Goal: Information Seeking & Learning: Learn about a topic

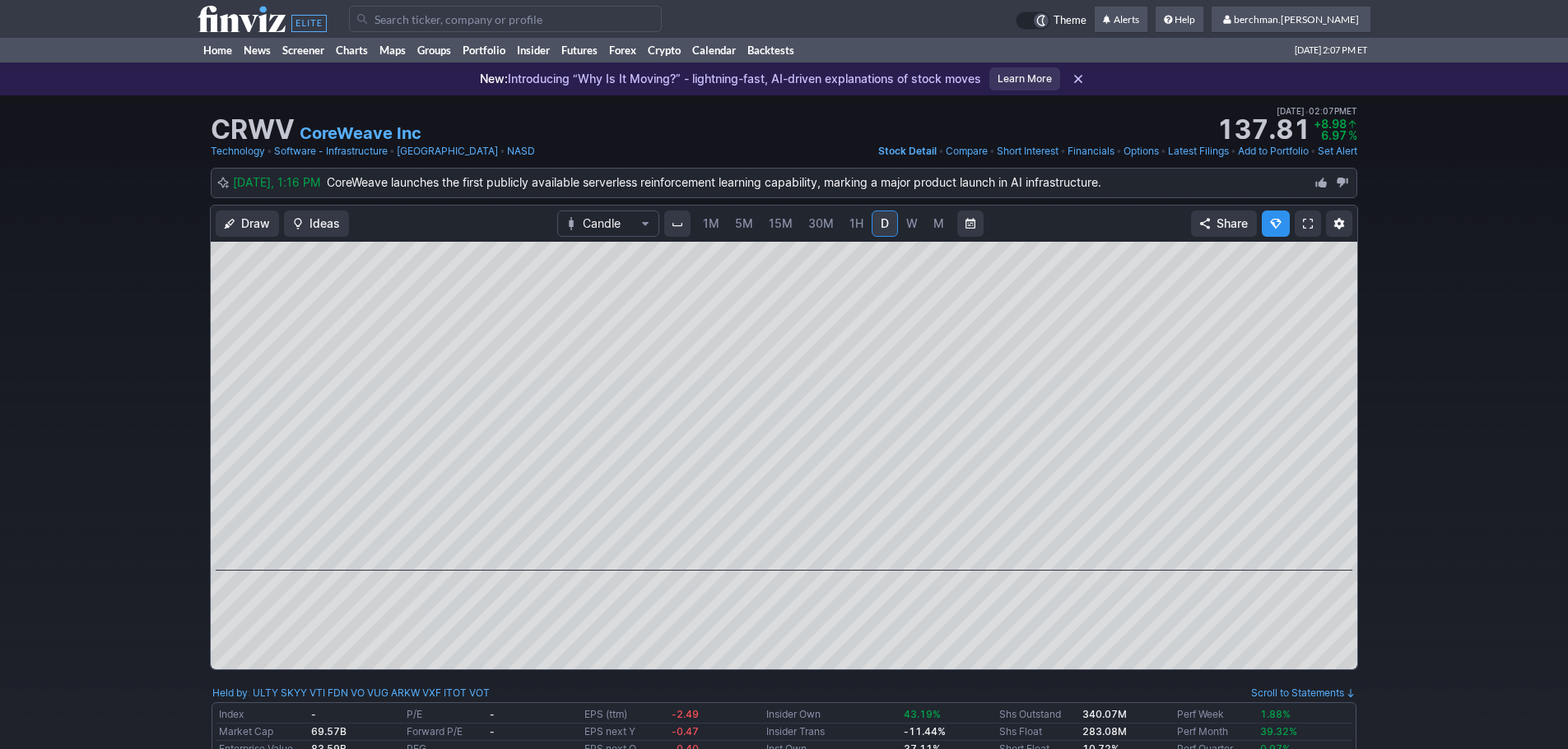
click at [745, 226] on span "5M" at bounding box center [744, 223] width 18 height 14
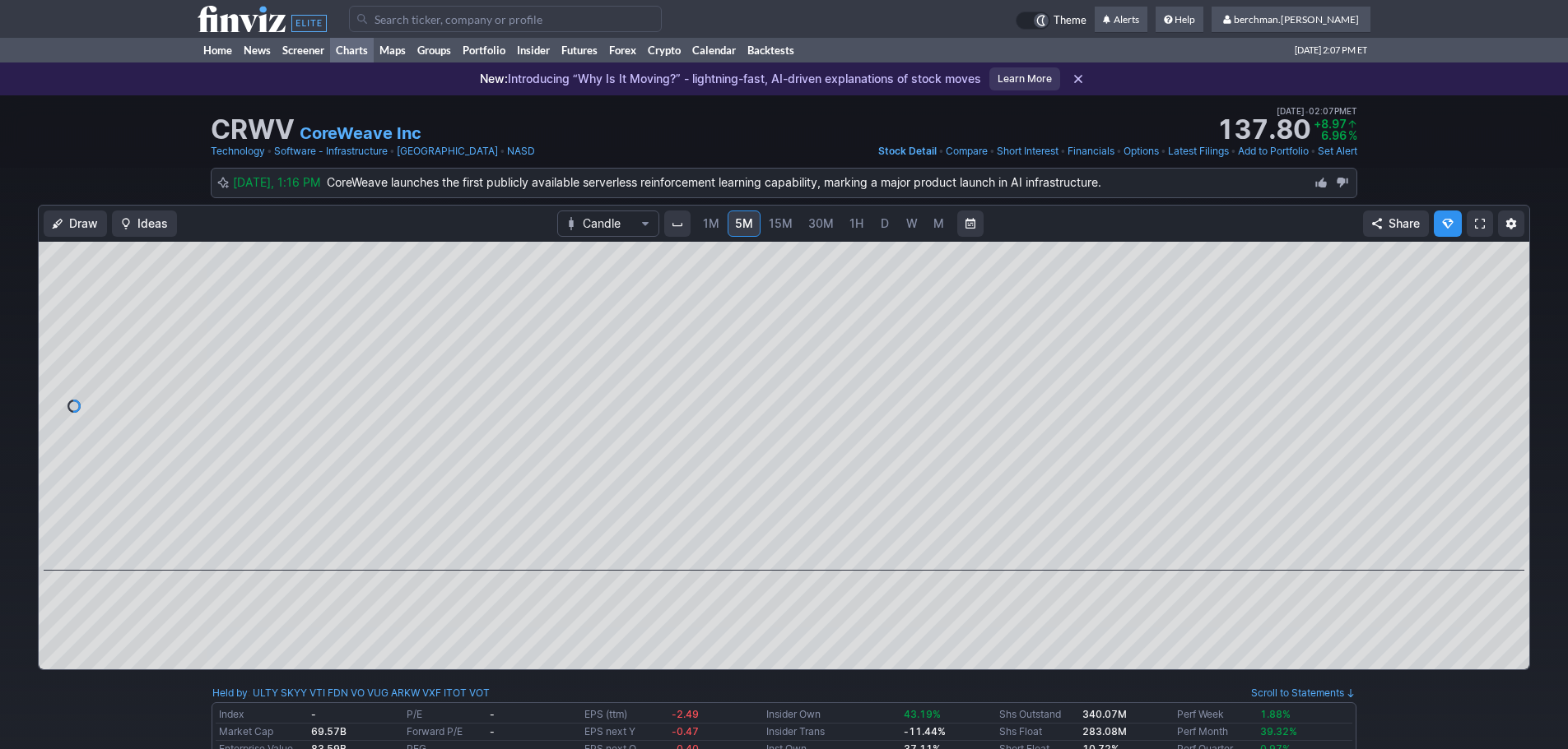
click at [346, 55] on link "Charts" at bounding box center [352, 50] width 44 height 25
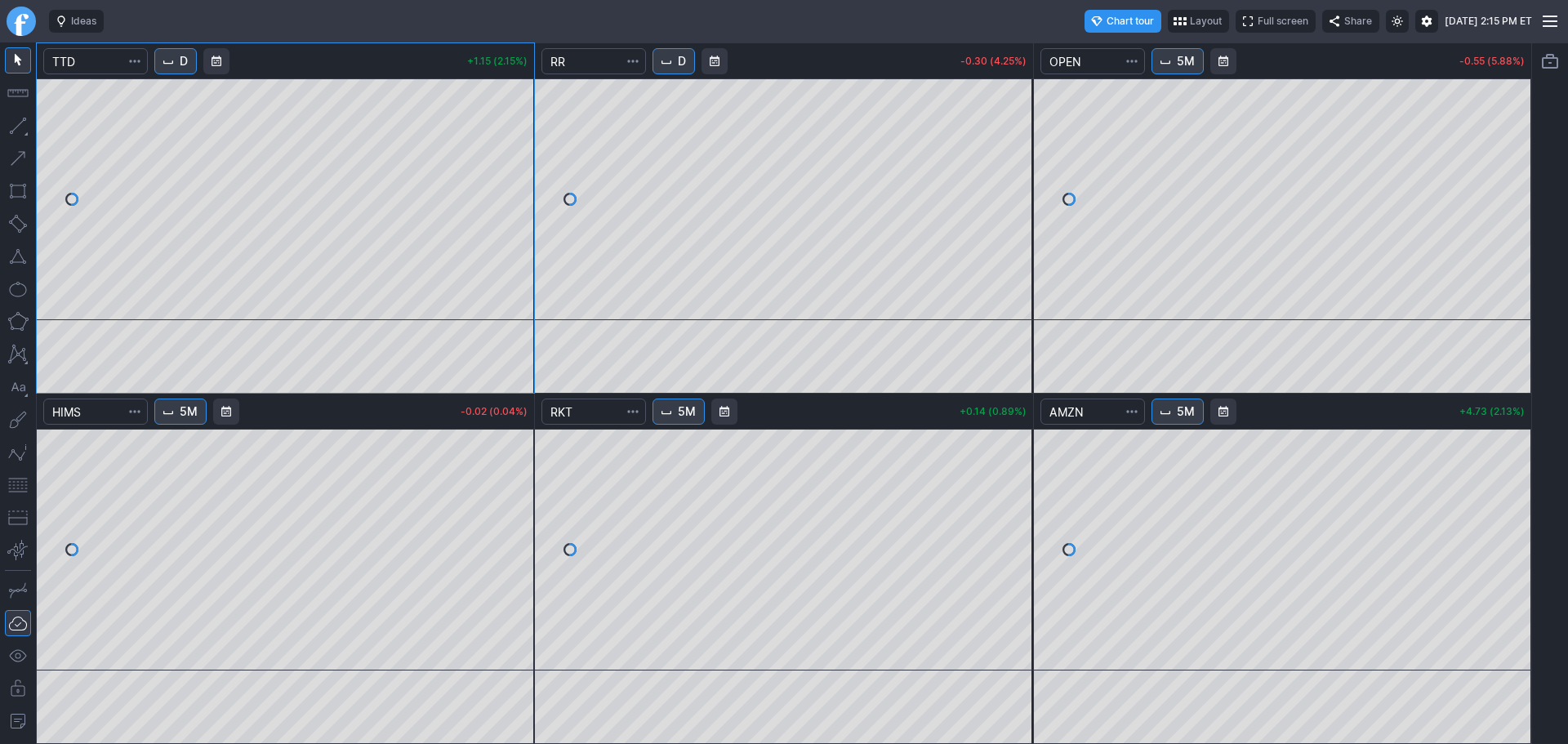
click at [668, 63] on span "Interval" at bounding box center [667, 62] width 13 height 13
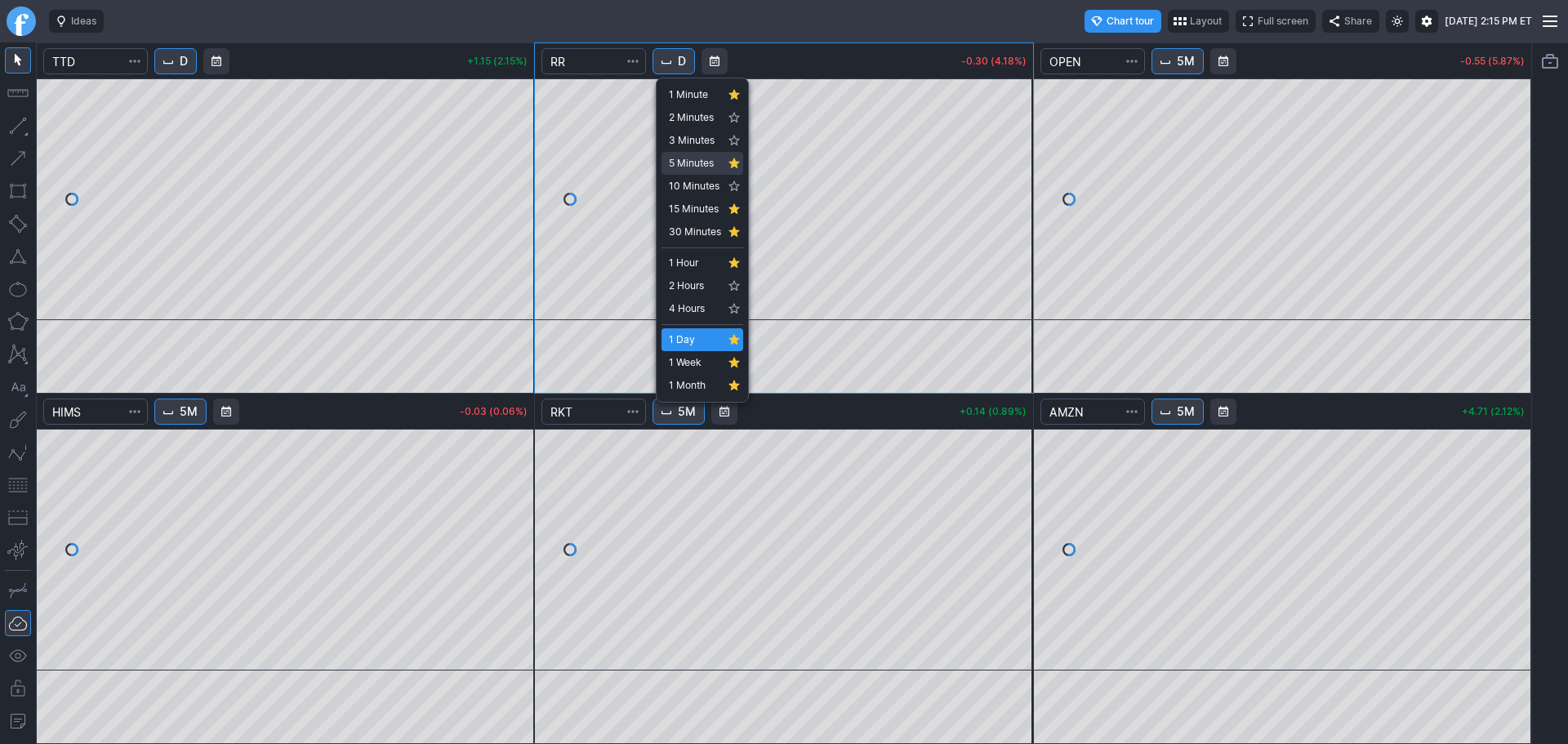
click at [703, 166] on span "5 Minutes" at bounding box center [694, 163] width 52 height 16
